Goal: Task Accomplishment & Management: Manage account settings

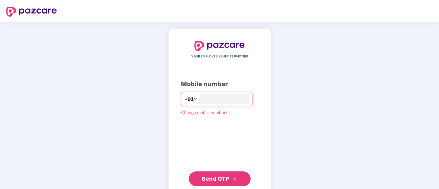
type input "*"
type input "**********"
click at [220, 181] on span "Send OTP" at bounding box center [216, 179] width 28 height 6
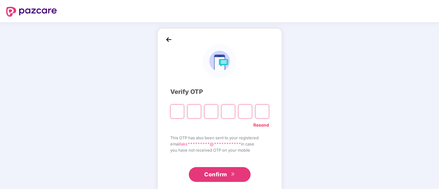
paste input "*"
type input "*"
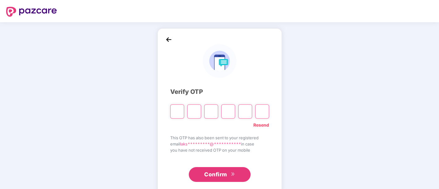
type input "*"
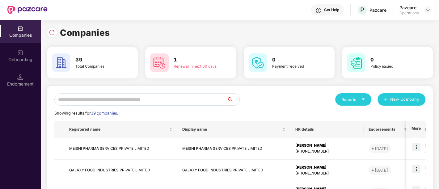
click at [133, 100] on input "text" at bounding box center [140, 99] width 173 height 12
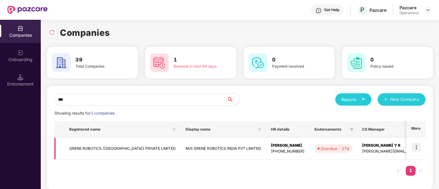
type input "***"
click at [113, 150] on td "GRENE ROBOTICS ([GEOGRAPHIC_DATA]) PRIVATE LIMITED" at bounding box center [122, 149] width 117 height 22
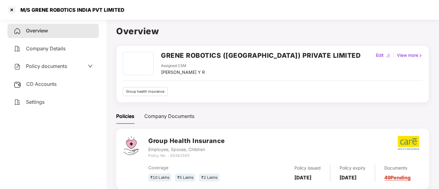
scroll to position [17, 0]
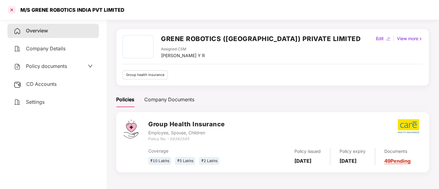
click at [12, 8] on div at bounding box center [12, 10] width 10 height 10
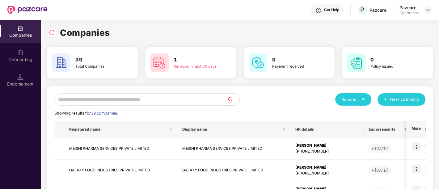
scroll to position [0, 0]
click at [129, 103] on input "text" at bounding box center [140, 99] width 173 height 12
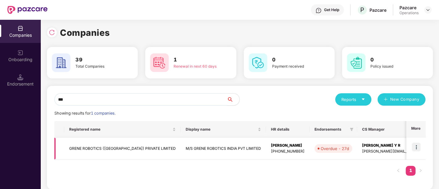
type input "***"
click at [416, 148] on img at bounding box center [416, 147] width 9 height 9
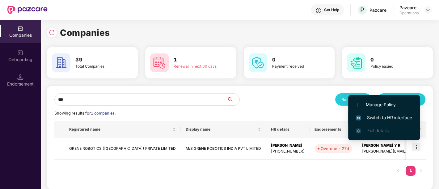
click at [393, 119] on span "Switch to HR interface" at bounding box center [384, 117] width 56 height 7
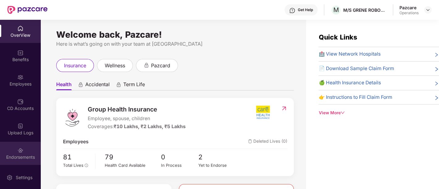
click at [27, 149] on div "Endorsements" at bounding box center [20, 153] width 41 height 23
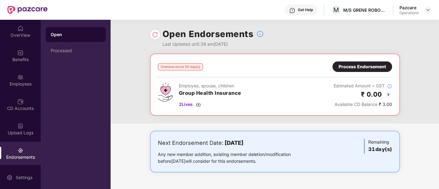
click at [415, 9] on div "Pazcare" at bounding box center [409, 8] width 19 height 6
click at [427, 9] on img at bounding box center [428, 9] width 5 height 5
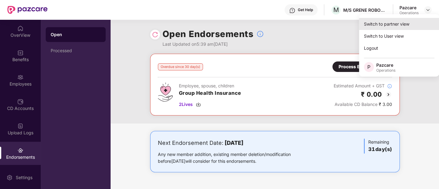
click at [386, 28] on div "Switch to partner view" at bounding box center [399, 24] width 80 height 12
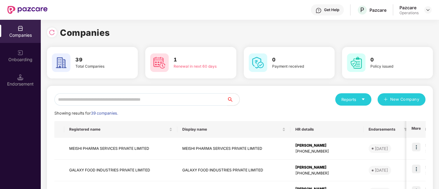
click at [199, 97] on input "text" at bounding box center [140, 99] width 173 height 12
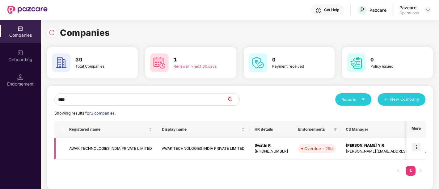
type input "****"
click at [419, 145] on img at bounding box center [416, 147] width 9 height 9
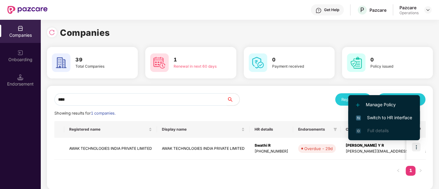
click at [396, 116] on span "Switch to HR interface" at bounding box center [384, 117] width 56 height 7
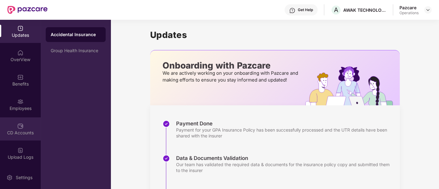
scroll to position [49, 0]
click at [16, 130] on div "Endorsements" at bounding box center [20, 133] width 41 height 6
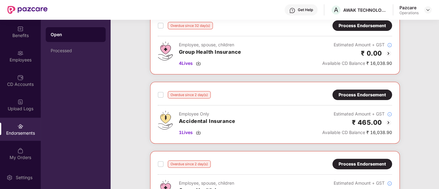
scroll to position [202, 0]
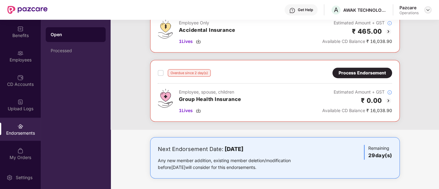
click at [429, 10] on img at bounding box center [428, 9] width 5 height 5
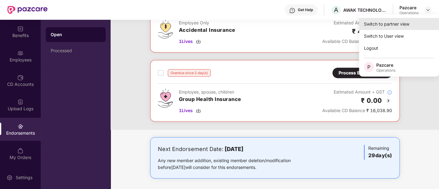
click at [405, 27] on div "Switch to partner view" at bounding box center [399, 24] width 80 height 12
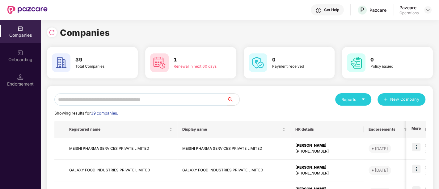
click at [174, 101] on input "text" at bounding box center [140, 99] width 173 height 12
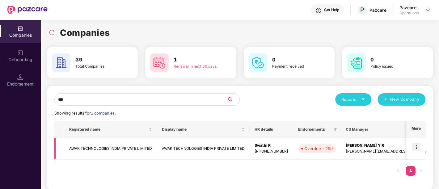
type input "***"
click at [167, 148] on td "AWAK TECHNOLOGIES INDIA PRIVATE LIMITED" at bounding box center [203, 149] width 93 height 22
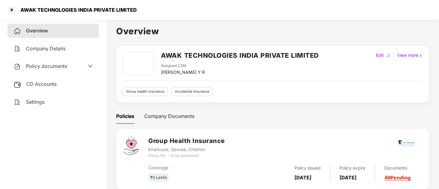
click at [33, 83] on span "CD Accounts" at bounding box center [41, 84] width 30 height 6
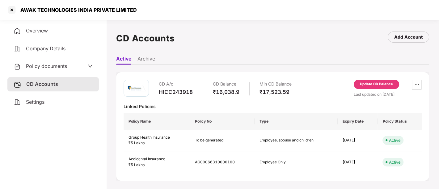
scroll to position [0, 0]
click at [11, 6] on div at bounding box center [12, 10] width 10 height 10
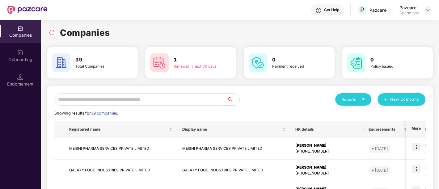
click at [127, 97] on input "text" at bounding box center [140, 99] width 173 height 12
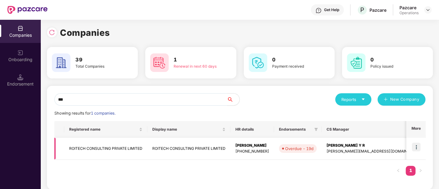
type input "***"
click at [131, 148] on td "ROITECH CONSULTING PRIVATE LIMITED" at bounding box center [105, 149] width 83 height 22
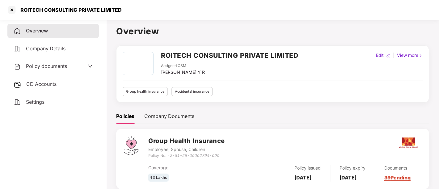
scroll to position [85, 0]
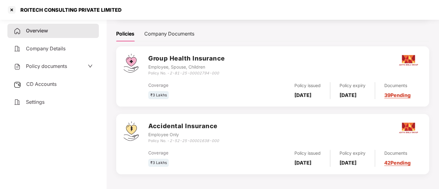
click at [47, 84] on span "CD Accounts" at bounding box center [41, 84] width 30 height 6
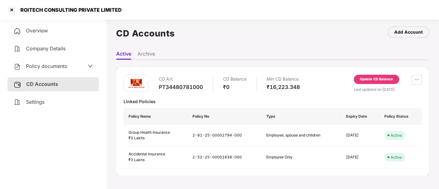
scroll to position [0, 0]
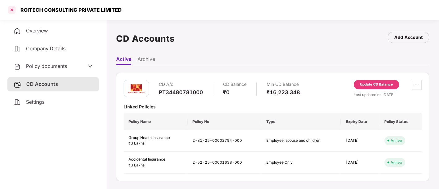
click at [11, 12] on div at bounding box center [12, 10] width 10 height 10
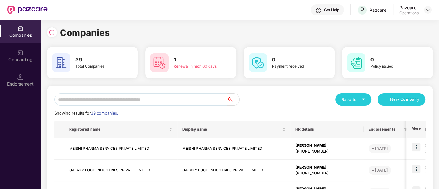
click at [95, 102] on input "text" at bounding box center [140, 99] width 173 height 12
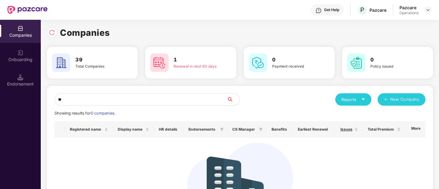
type input "*"
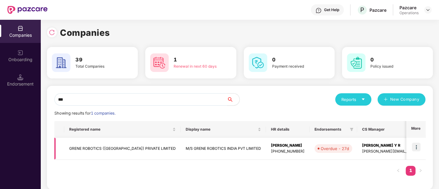
type input "***"
click at [106, 148] on td "GRENE ROBOTICS ([GEOGRAPHIC_DATA]) PRIVATE LIMITED" at bounding box center [122, 149] width 117 height 22
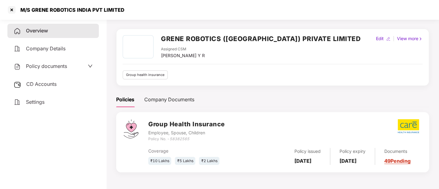
scroll to position [17, 0]
click at [12, 7] on div at bounding box center [12, 10] width 10 height 10
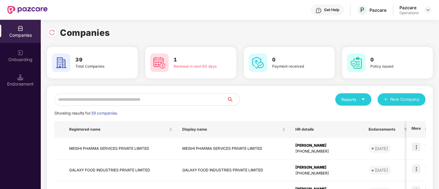
scroll to position [0, 0]
click at [111, 97] on input "text" at bounding box center [140, 99] width 173 height 12
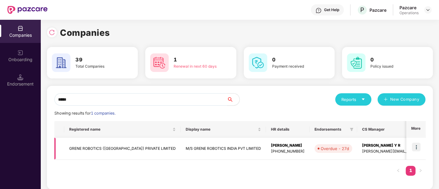
type input "*****"
click at [418, 147] on img at bounding box center [416, 147] width 9 height 9
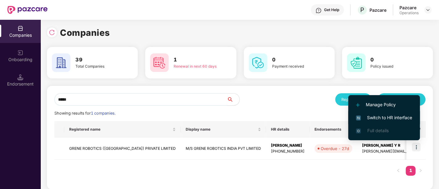
click at [395, 120] on span "Switch to HR interface" at bounding box center [384, 117] width 56 height 7
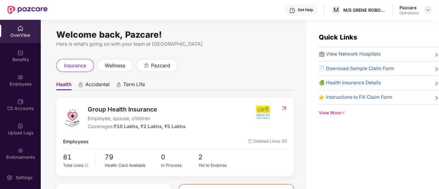
click at [428, 8] on img at bounding box center [428, 9] width 5 height 5
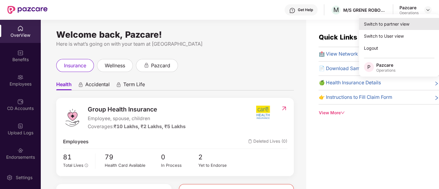
click at [393, 21] on div "Switch to partner view" at bounding box center [399, 24] width 80 height 12
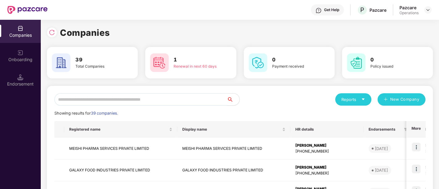
click at [157, 102] on input "text" at bounding box center [140, 99] width 173 height 12
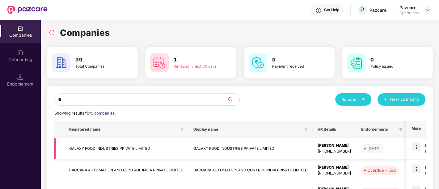
type input "*"
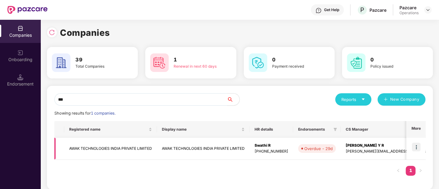
type input "***"
click at [133, 149] on td "AWAK TECHNOLOGIES INDIA PRIVATE LIMITED" at bounding box center [110, 149] width 93 height 22
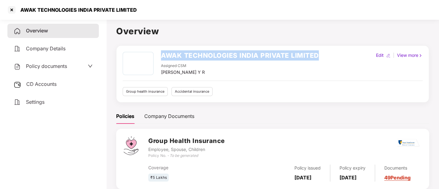
drag, startPoint x: 161, startPoint y: 53, endPoint x: 322, endPoint y: 61, distance: 161.2
click at [322, 61] on div "AWAK TECHNOLOGIES INDIA PRIVATE LIMITED Assigned CSM Shreyas Srivatsa Datta Y R…" at bounding box center [273, 64] width 300 height 24
copy h2 "AWAK TECHNOLOGIES INDIA PRIVATE LIMITED"
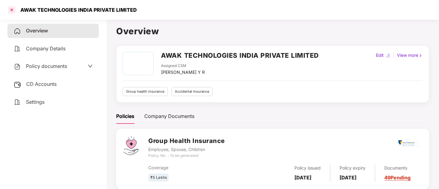
click at [13, 12] on div at bounding box center [12, 10] width 10 height 10
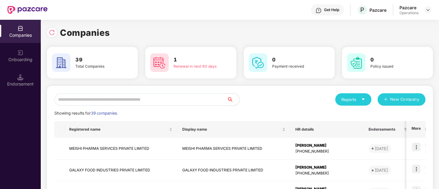
click at [193, 94] on input "text" at bounding box center [140, 99] width 173 height 12
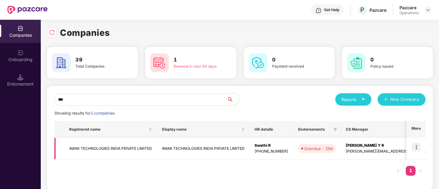
type input "***"
click at [212, 144] on td "AWAK TECHNOLOGIES INDIA PRIVATE LIMITED" at bounding box center [203, 149] width 93 height 22
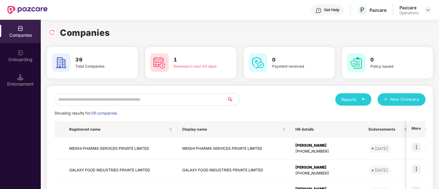
click at [94, 101] on input "text" at bounding box center [140, 99] width 173 height 12
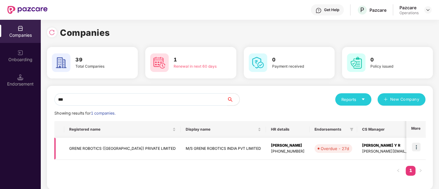
type input "***"
click at [419, 143] on img at bounding box center [416, 147] width 9 height 9
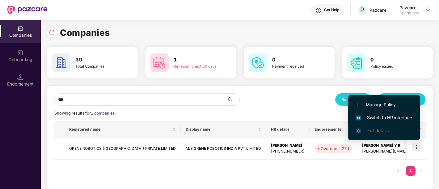
click at [399, 117] on span "Switch to HR interface" at bounding box center [384, 117] width 56 height 7
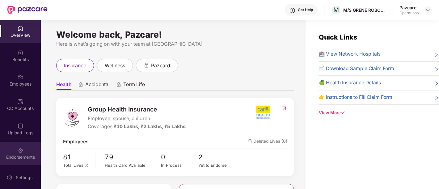
click at [37, 162] on div "Endorsements" at bounding box center [20, 153] width 41 height 23
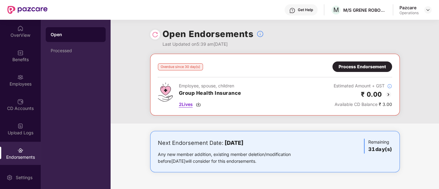
click at [184, 103] on span "2 Lives" at bounding box center [186, 104] width 14 height 7
click at [426, 11] on img at bounding box center [428, 9] width 5 height 5
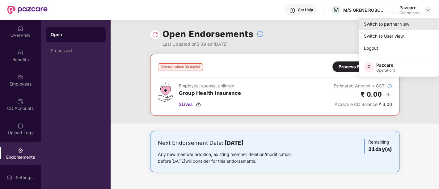
click at [384, 23] on div "Switch to partner view" at bounding box center [399, 24] width 80 height 12
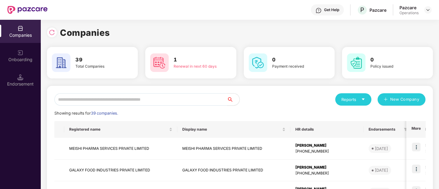
click at [92, 101] on input "text" at bounding box center [140, 99] width 173 height 12
type input "*"
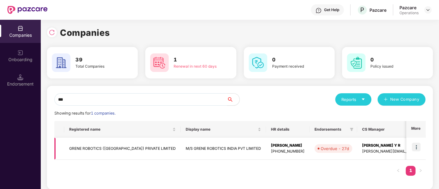
type input "***"
click at [219, 148] on td "M/S GRENE ROBOTICS INDIA PVT LIMITED" at bounding box center [223, 149] width 85 height 22
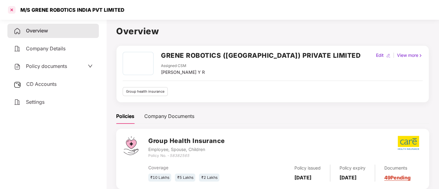
click at [10, 12] on div at bounding box center [12, 10] width 10 height 10
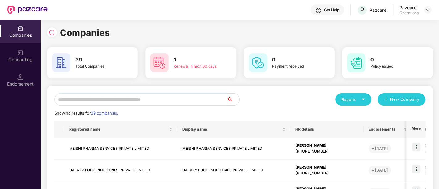
drag, startPoint x: 128, startPoint y: 99, endPoint x: 116, endPoint y: 90, distance: 15.9
click at [130, 100] on input "text" at bounding box center [140, 99] width 173 height 12
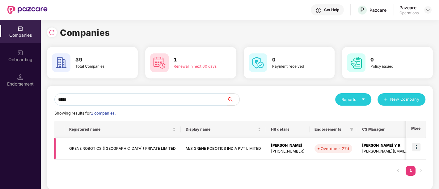
type input "*****"
click at [420, 146] on img at bounding box center [416, 147] width 9 height 9
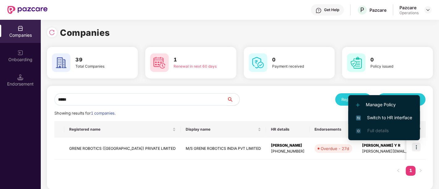
click at [399, 118] on span "Switch to HR interface" at bounding box center [384, 117] width 56 height 7
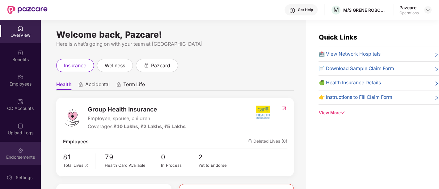
click at [22, 155] on div "Endorsements" at bounding box center [20, 157] width 41 height 6
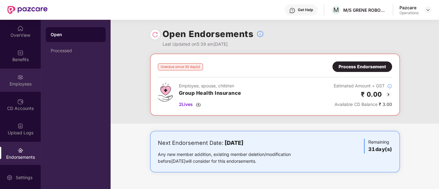
click at [22, 82] on div "Employees" at bounding box center [20, 84] width 41 height 6
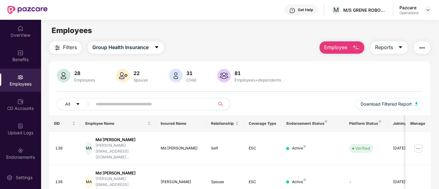
click at [124, 104] on input "text" at bounding box center [151, 104] width 111 height 9
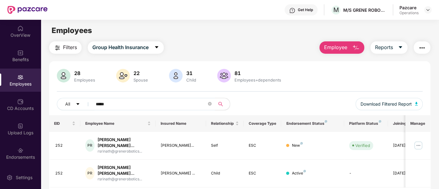
type input "*****"
click at [20, 33] on div "OverView" at bounding box center [20, 35] width 41 height 6
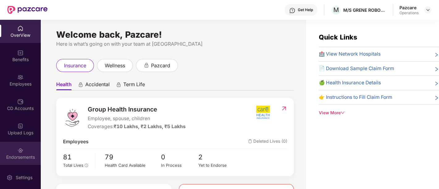
click at [32, 155] on div "Endorsements" at bounding box center [20, 157] width 41 height 6
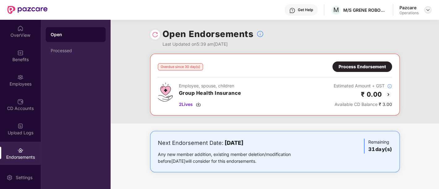
click at [428, 11] on img at bounding box center [428, 9] width 5 height 5
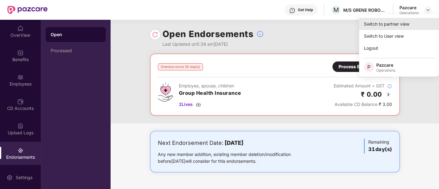
click at [393, 28] on div "Switch to partner view" at bounding box center [399, 24] width 80 height 12
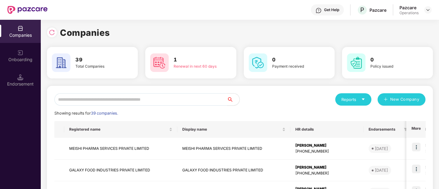
drag, startPoint x: 179, startPoint y: 98, endPoint x: 181, endPoint y: 95, distance: 4.0
click at [179, 98] on input "text" at bounding box center [140, 99] width 173 height 12
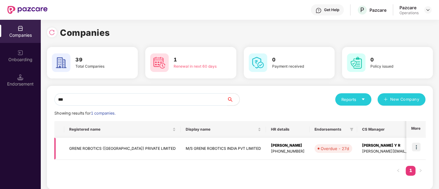
type input "***"
click at [181, 149] on td "M/S GRENE ROBOTICS INDIA PVT LIMITED" at bounding box center [223, 149] width 85 height 22
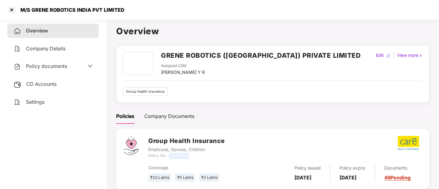
drag, startPoint x: 171, startPoint y: 156, endPoint x: 193, endPoint y: 156, distance: 22.3
click at [193, 156] on div "Policy No. - 58382565" at bounding box center [186, 156] width 76 height 6
copy icon "58382565"
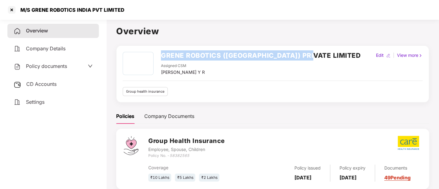
drag, startPoint x: 161, startPoint y: 55, endPoint x: 330, endPoint y: 49, distance: 168.9
click at [330, 49] on div "GRENE ROBOTICS ([GEOGRAPHIC_DATA]) PRIVATE LIMITED Assigned CSM [PERSON_NAME] Y…" at bounding box center [272, 73] width 313 height 57
copy h2 "GRENE ROBOTICS ([GEOGRAPHIC_DATA]) PRIVATE LIMITED"
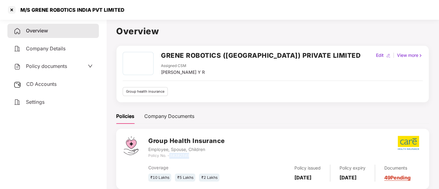
drag, startPoint x: 171, startPoint y: 156, endPoint x: 194, endPoint y: 153, distance: 23.6
click at [194, 153] on div "Policy No. - 58382565" at bounding box center [186, 156] width 76 height 6
copy icon "58382565"
click at [12, 9] on div at bounding box center [12, 10] width 10 height 10
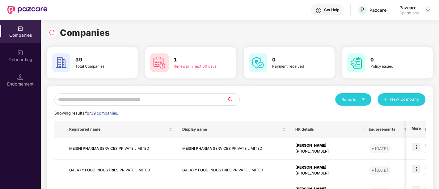
drag, startPoint x: 108, startPoint y: 92, endPoint x: 106, endPoint y: 98, distance: 6.4
click at [106, 99] on input "text" at bounding box center [140, 99] width 173 height 12
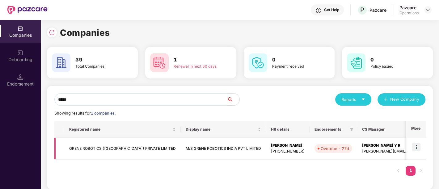
type input "*****"
click at [417, 147] on img at bounding box center [416, 147] width 9 height 9
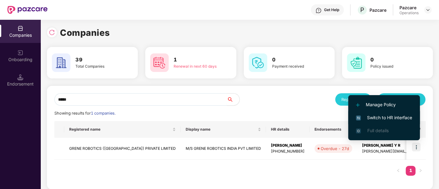
click at [382, 118] on span "Switch to HR interface" at bounding box center [384, 117] width 56 height 7
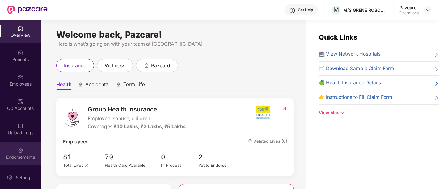
click at [29, 155] on div "Endorsements" at bounding box center [20, 157] width 41 height 6
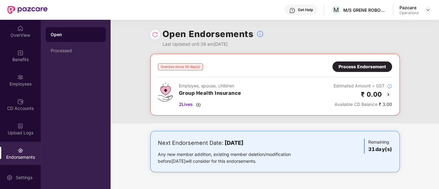
click at [343, 68] on div "Process Endorsement" at bounding box center [362, 66] width 47 height 7
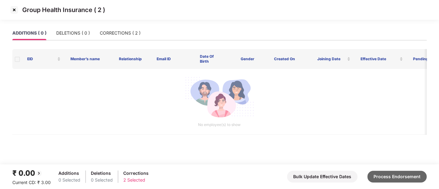
click at [398, 177] on button "Process Endorsement" at bounding box center [397, 177] width 59 height 12
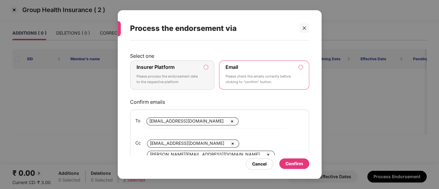
click at [168, 67] on label "Insurer Platform" at bounding box center [156, 67] width 38 height 6
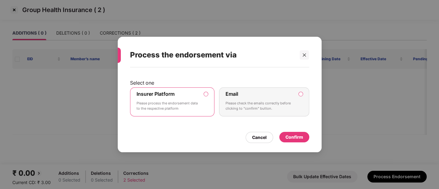
click at [282, 138] on div "Confirm" at bounding box center [294, 137] width 30 height 11
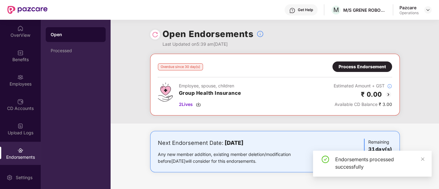
click at [152, 35] on img at bounding box center [155, 35] width 6 height 6
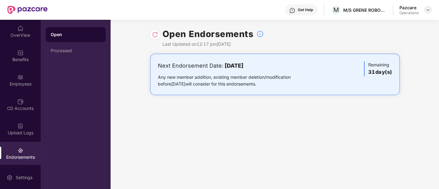
click at [427, 11] on img at bounding box center [428, 9] width 5 height 5
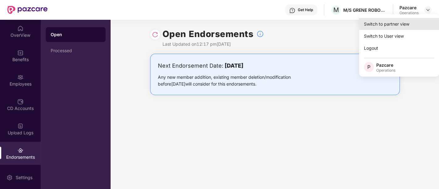
click at [392, 25] on div "Switch to partner view" at bounding box center [399, 24] width 80 height 12
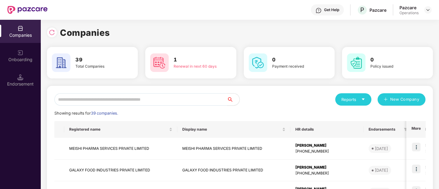
click at [204, 97] on input "text" at bounding box center [140, 99] width 173 height 12
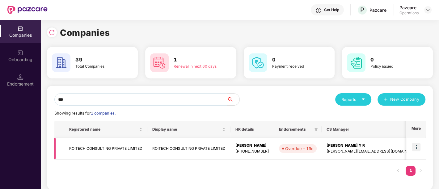
type input "***"
click at [419, 148] on img at bounding box center [416, 147] width 9 height 9
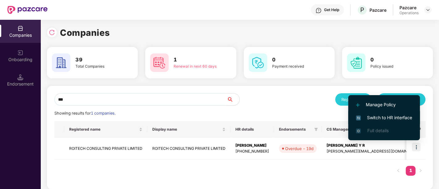
click at [389, 117] on span "Switch to HR interface" at bounding box center [384, 117] width 56 height 7
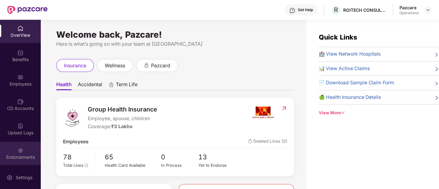
click at [15, 150] on div "Endorsements" at bounding box center [20, 153] width 41 height 23
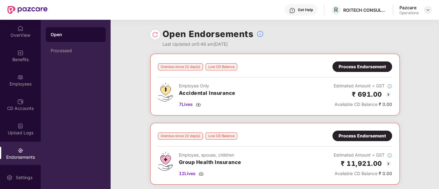
drag, startPoint x: 431, startPoint y: 7, endPoint x: 428, endPoint y: 11, distance: 5.2
click at [431, 8] on div at bounding box center [427, 9] width 7 height 7
click at [427, 11] on img at bounding box center [428, 9] width 5 height 5
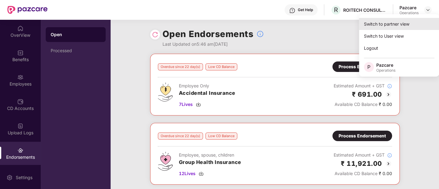
click at [376, 25] on div "Switch to partner view" at bounding box center [399, 24] width 80 height 12
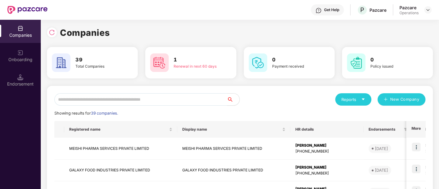
click at [81, 103] on input "text" at bounding box center [140, 99] width 173 height 12
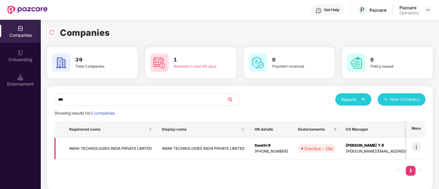
type input "***"
click at [92, 147] on td "AWAK TECHNOLOGIES INDIA PRIVATE LIMITED" at bounding box center [110, 149] width 93 height 22
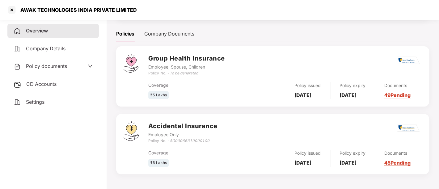
scroll to position [85, 0]
drag, startPoint x: 171, startPoint y: 140, endPoint x: 245, endPoint y: 142, distance: 73.9
click at [245, 142] on div "Accidental Insurance Employee Only Policy No. - AG00066310000100" at bounding box center [285, 132] width 274 height 22
copy icon "AG00066310000100"
click at [63, 51] on span "Company Details" at bounding box center [46, 48] width 40 height 6
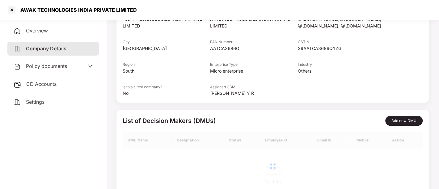
scroll to position [80, 0]
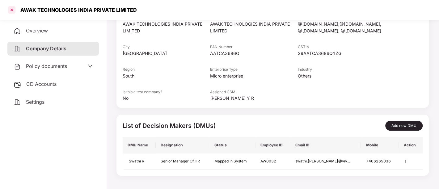
click at [11, 9] on div at bounding box center [12, 10] width 10 height 10
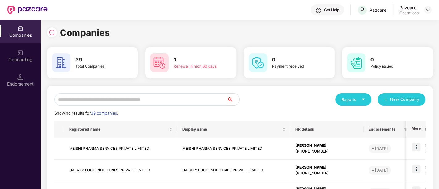
scroll to position [0, 0]
click at [116, 100] on input "text" at bounding box center [140, 99] width 173 height 12
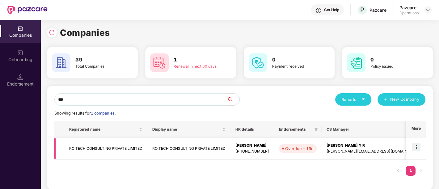
type input "***"
click at [416, 148] on img at bounding box center [416, 147] width 9 height 9
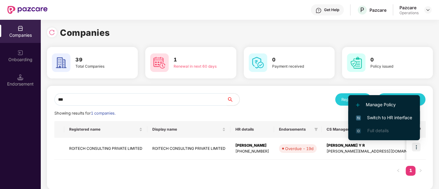
click at [400, 121] on span "Switch to HR interface" at bounding box center [384, 117] width 56 height 7
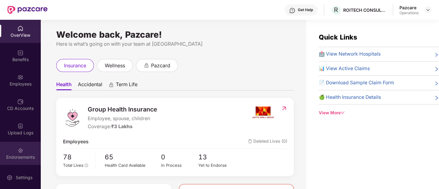
click at [30, 150] on div "Endorsements" at bounding box center [20, 153] width 41 height 23
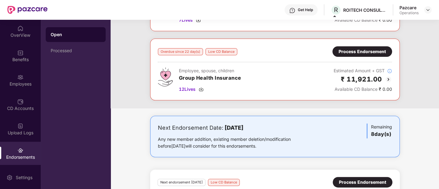
scroll to position [63, 0]
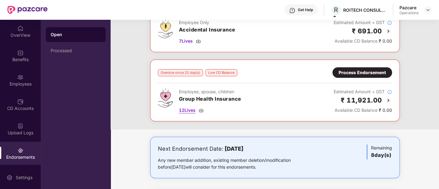
click at [193, 108] on span "12 Lives" at bounding box center [187, 110] width 17 height 7
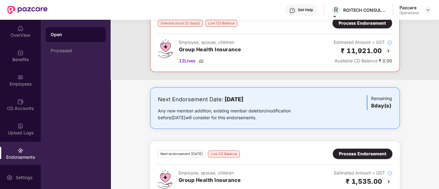
scroll to position [132, 0]
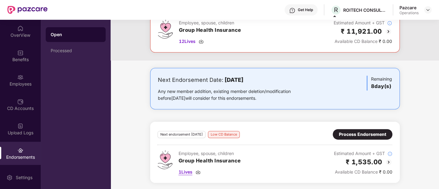
click at [189, 171] on span "1 Lives" at bounding box center [186, 172] width 14 height 7
